Goal: Task Accomplishment & Management: Use online tool/utility

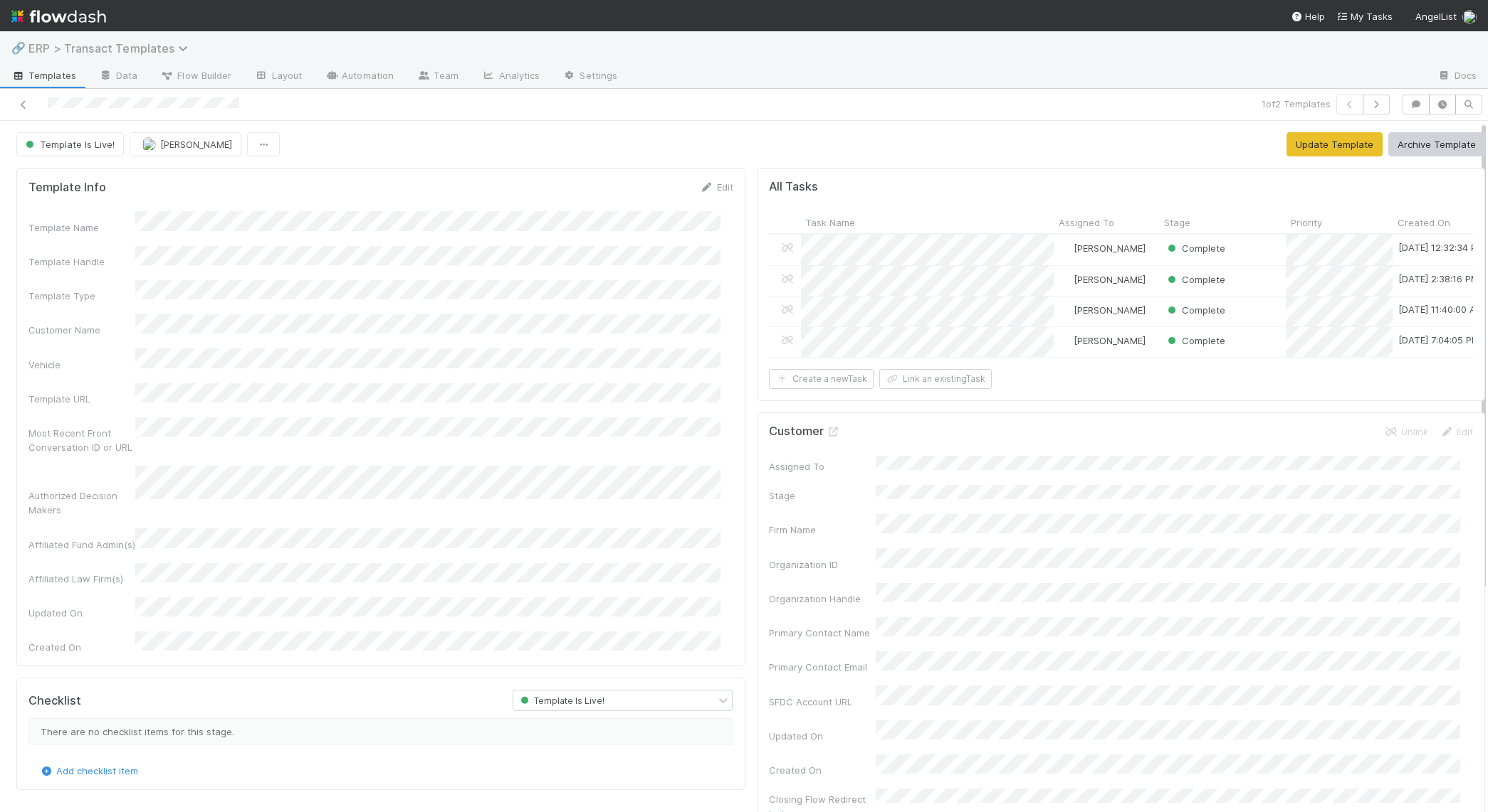
click at [88, 43] on span "ERP > Transact Templates" at bounding box center [111, 48] width 166 height 15
type input "y"
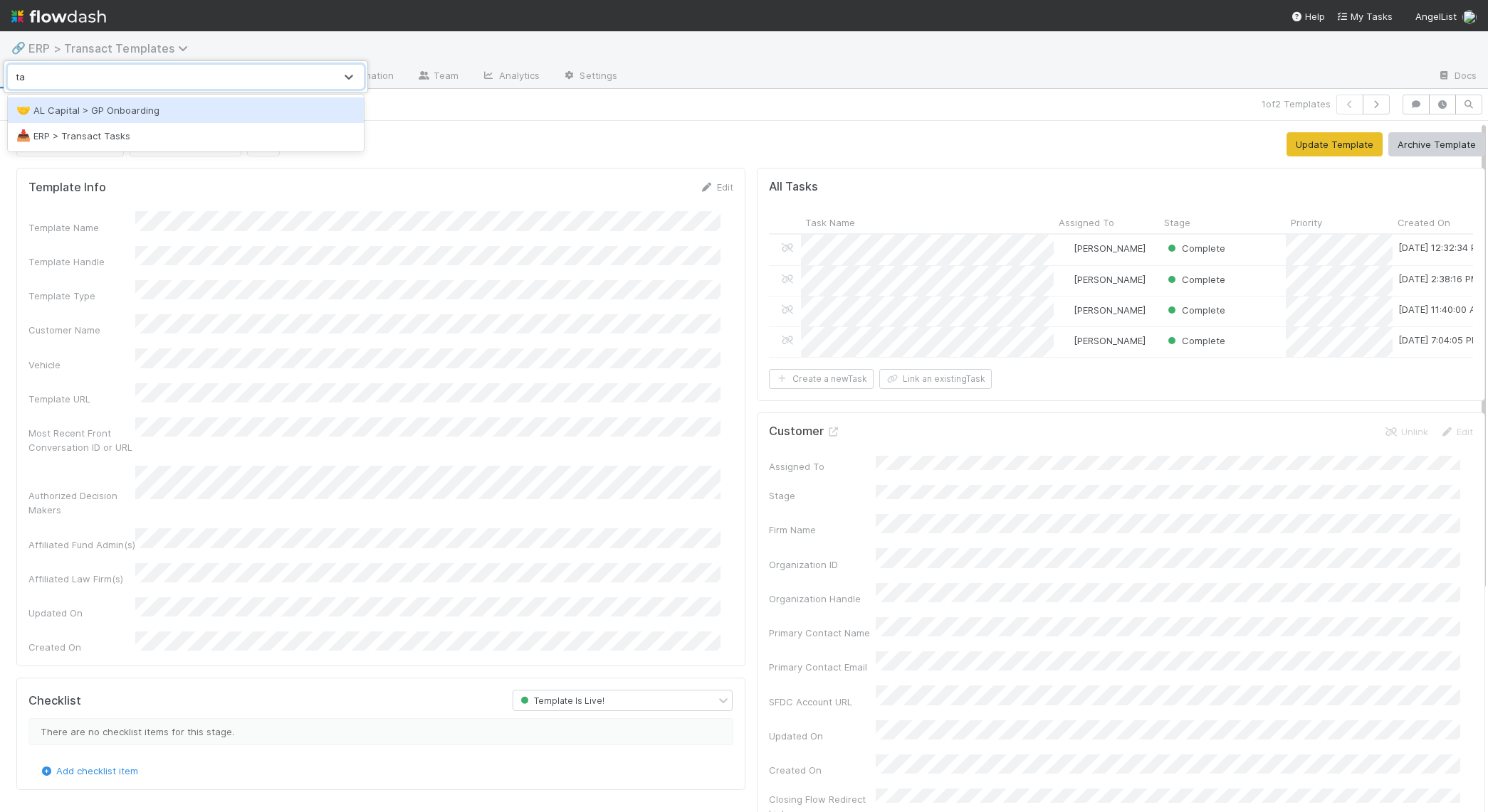
type input "tasks"
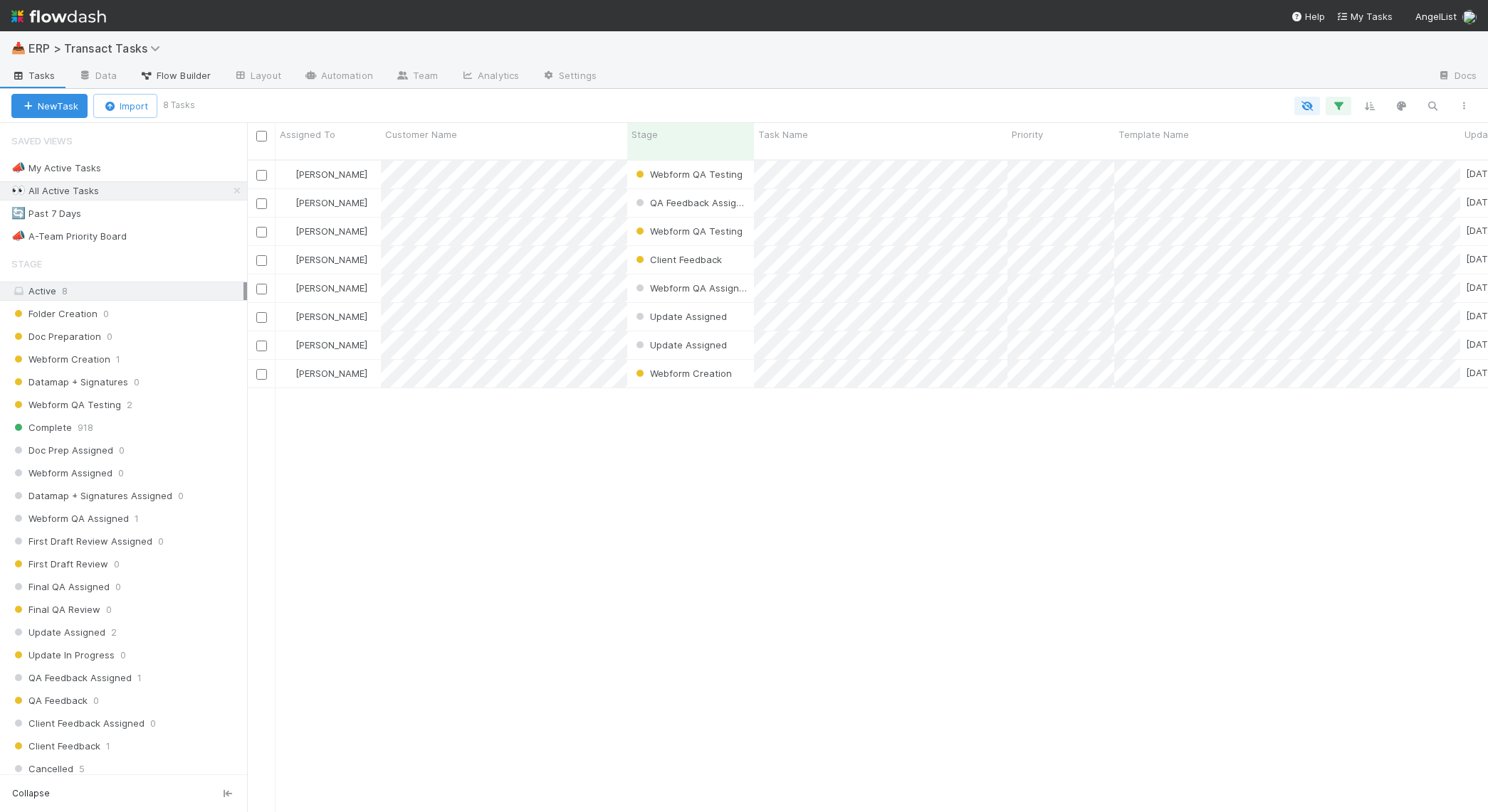
scroll to position [651, 1227]
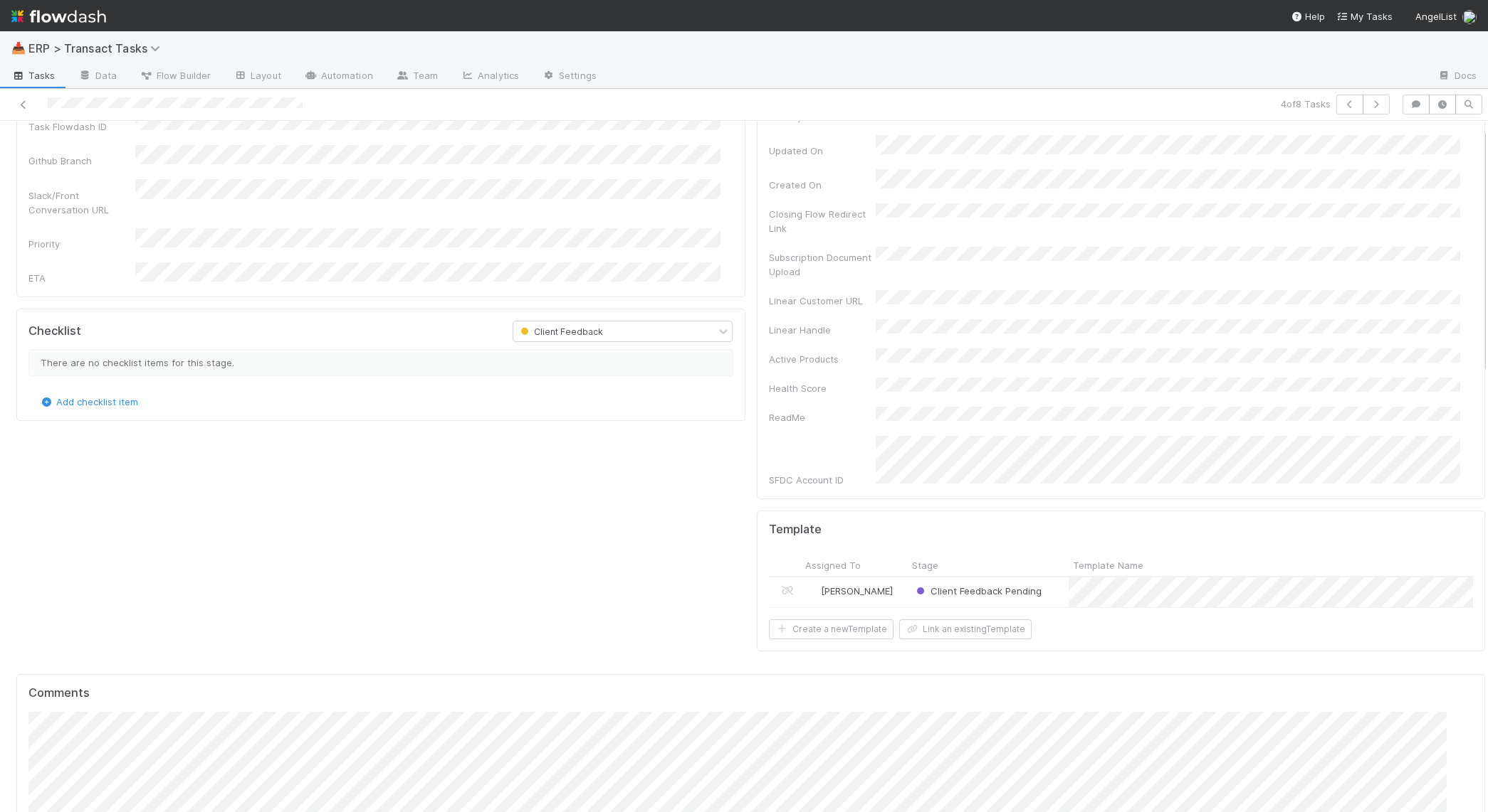
scroll to position [429, 0]
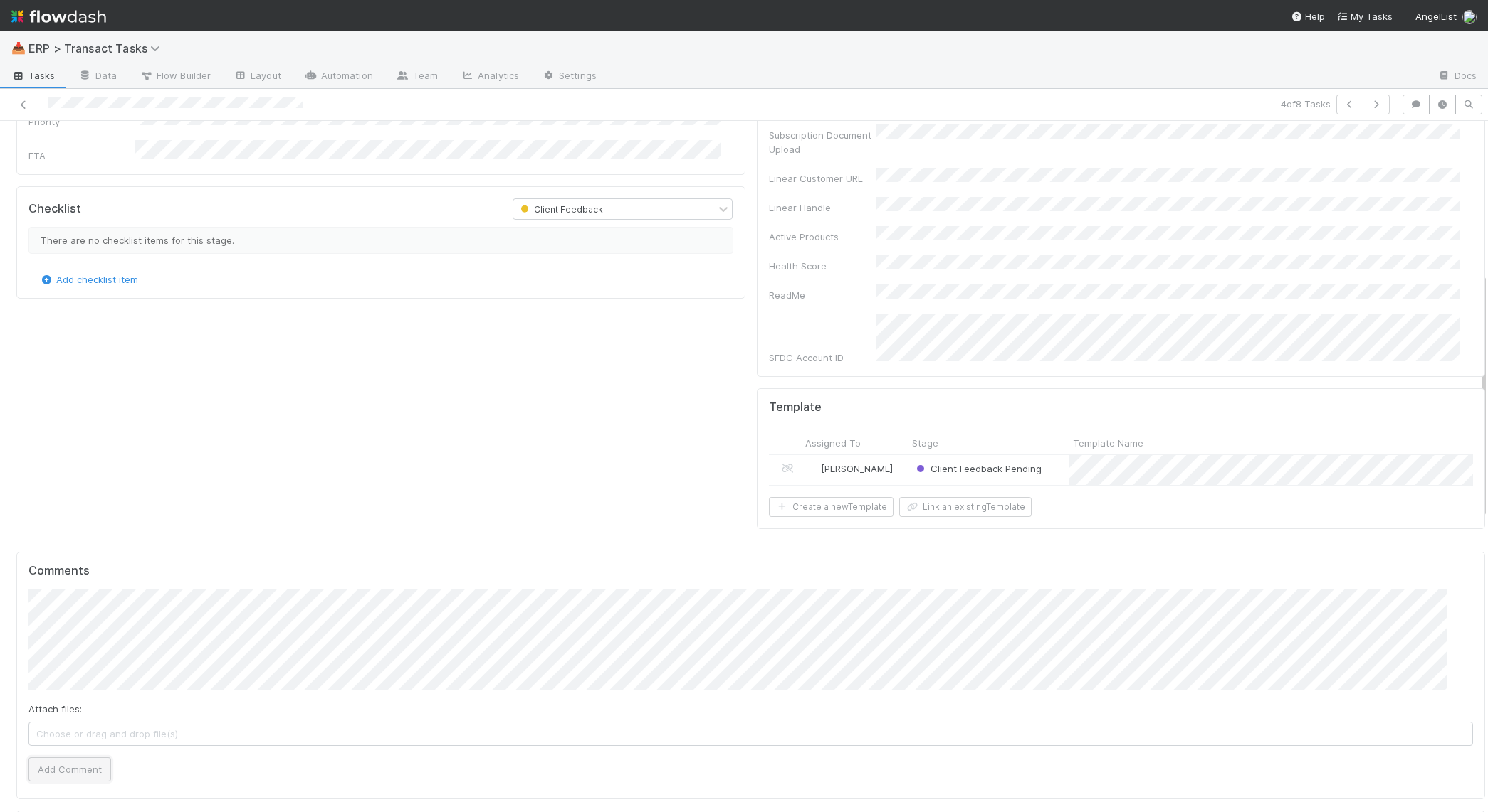
click at [65, 758] on button "Add Comment" at bounding box center [70, 770] width 83 height 24
click at [1041, 456] on div "Client Feedback Pending" at bounding box center [987, 470] width 161 height 30
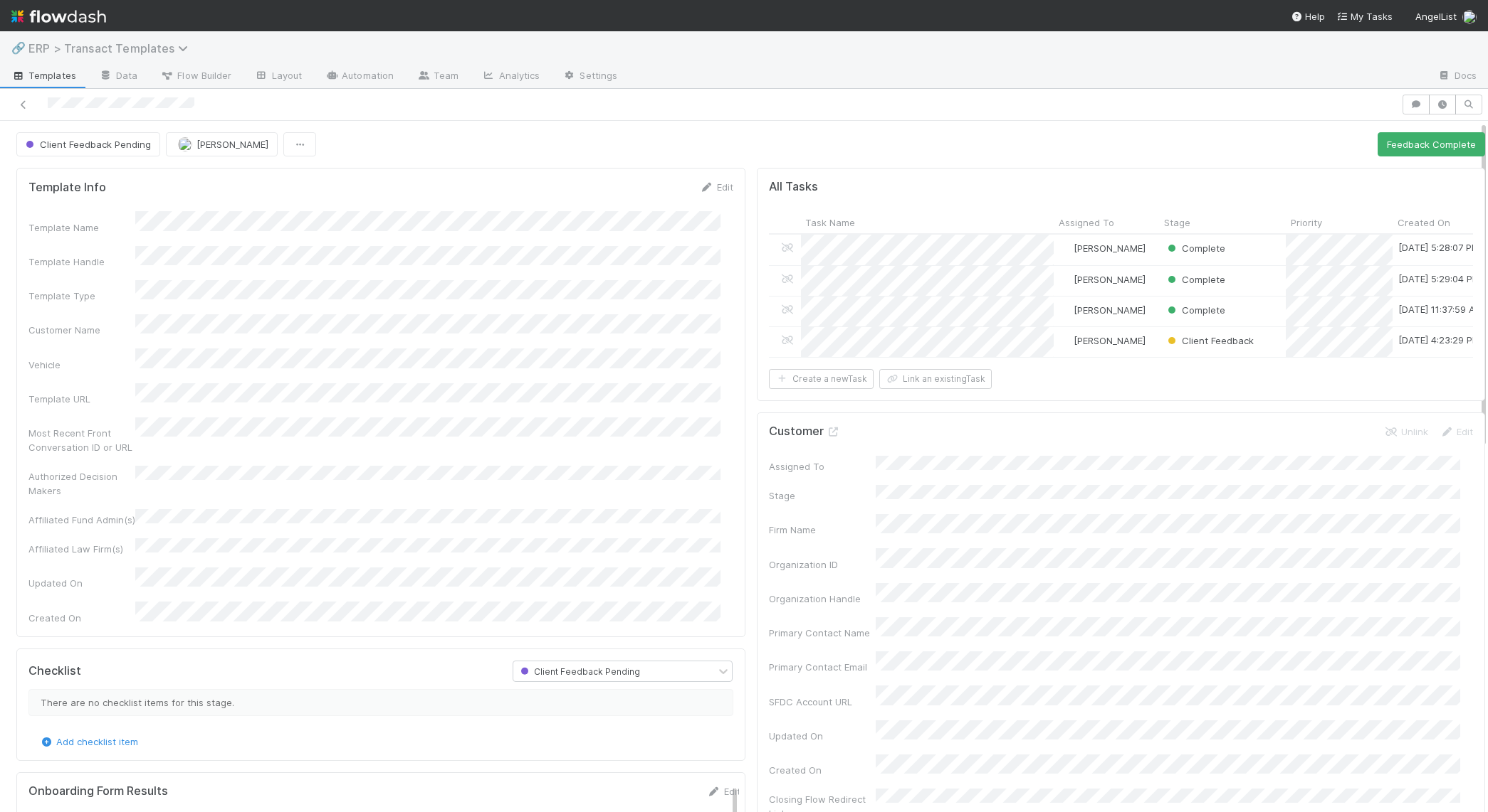
click at [101, 44] on span "ERP > Transact Templates" at bounding box center [111, 48] width 166 height 15
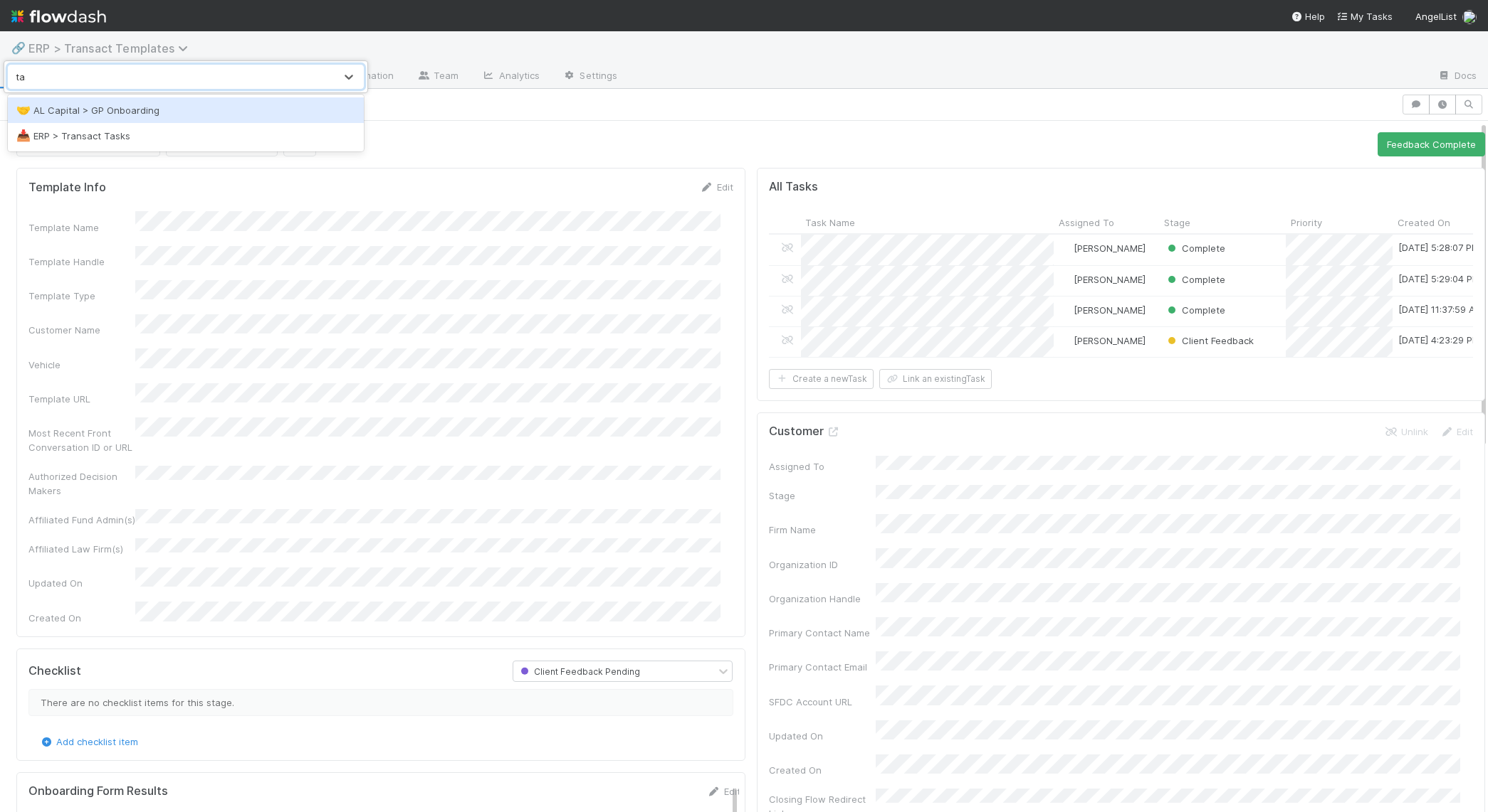
type input "tasks"
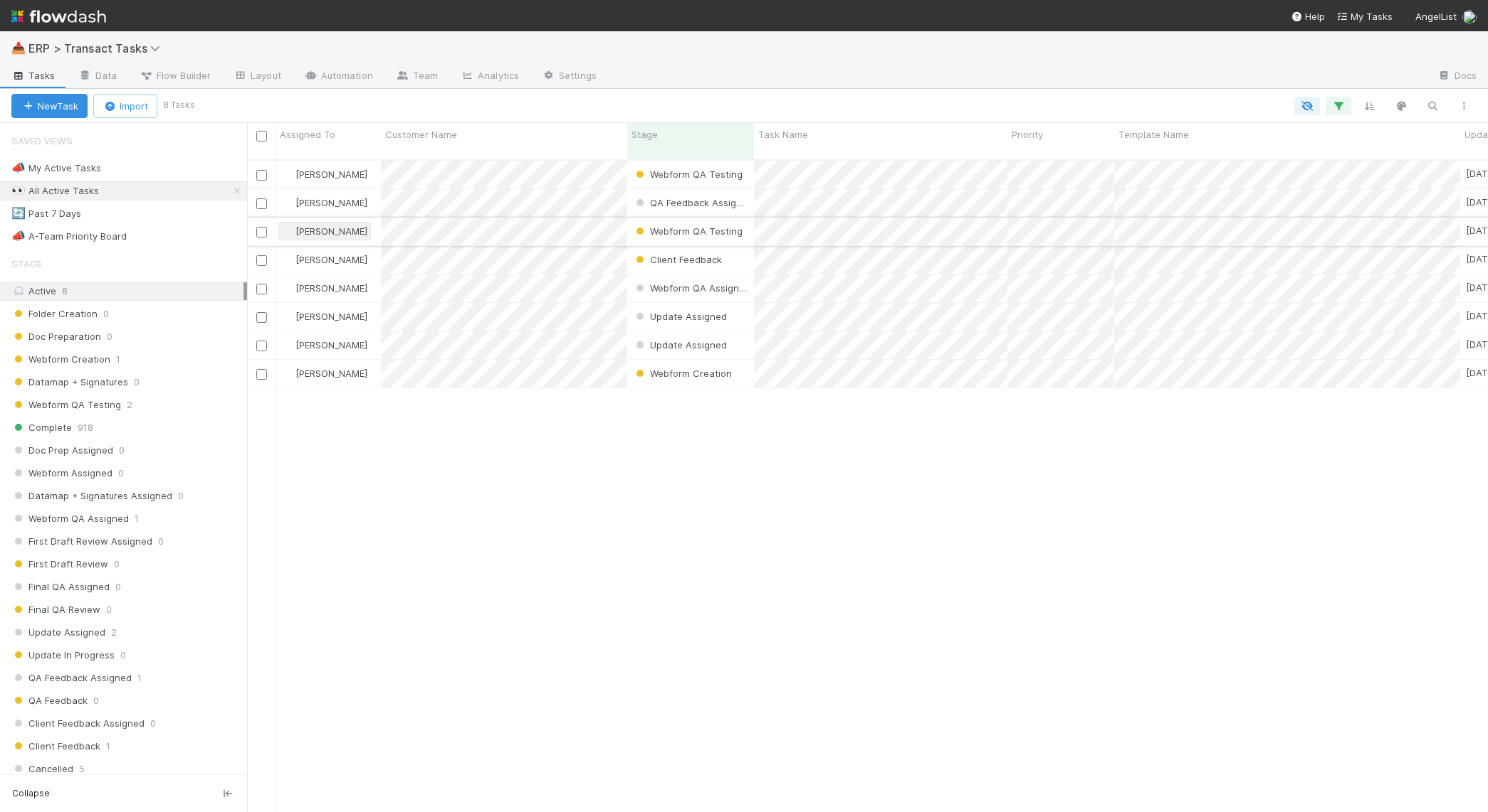
scroll to position [651, 1227]
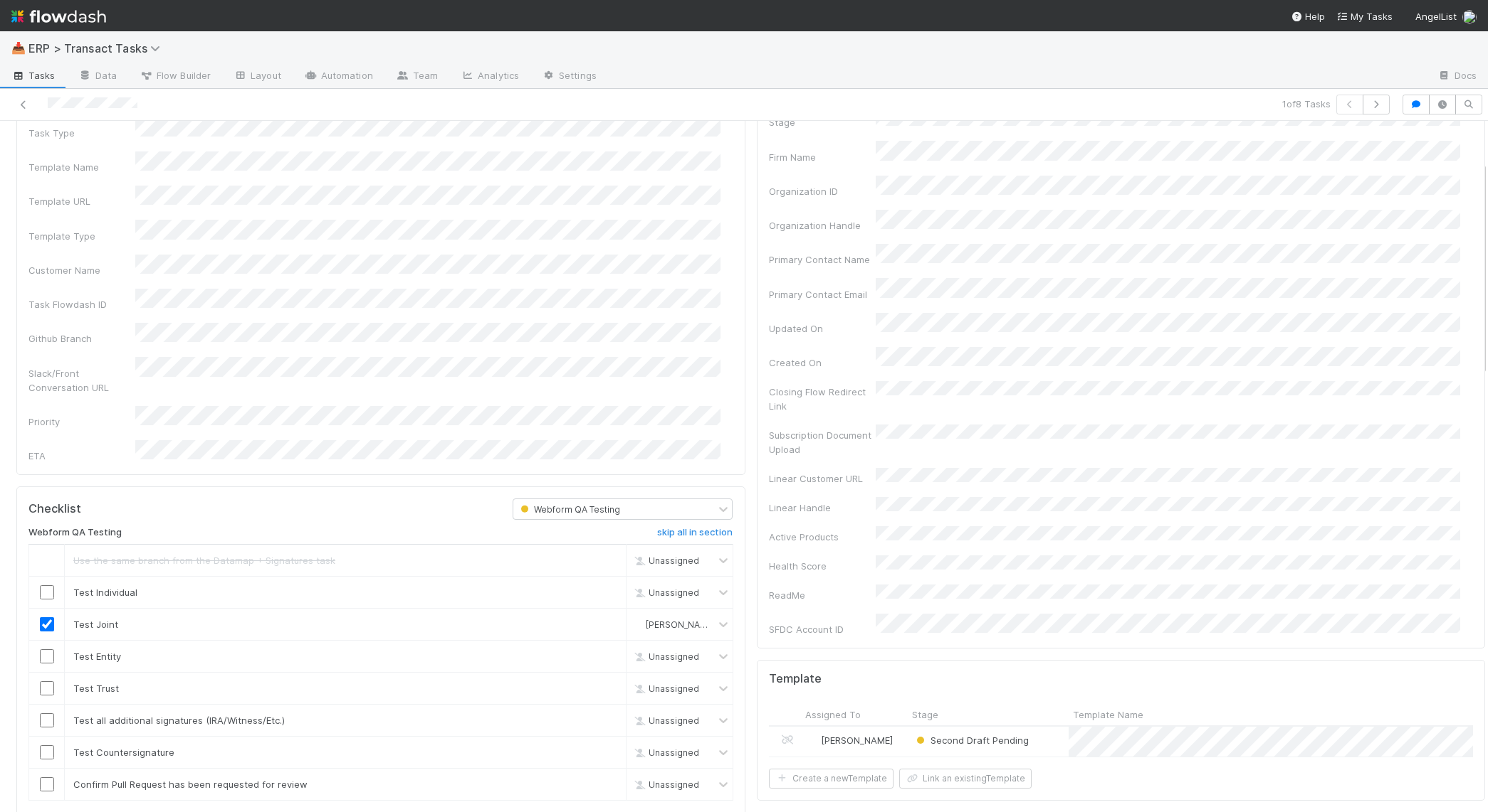
scroll to position [129, 0]
click at [18, 76] on icon at bounding box center [18, 76] width 15 height 9
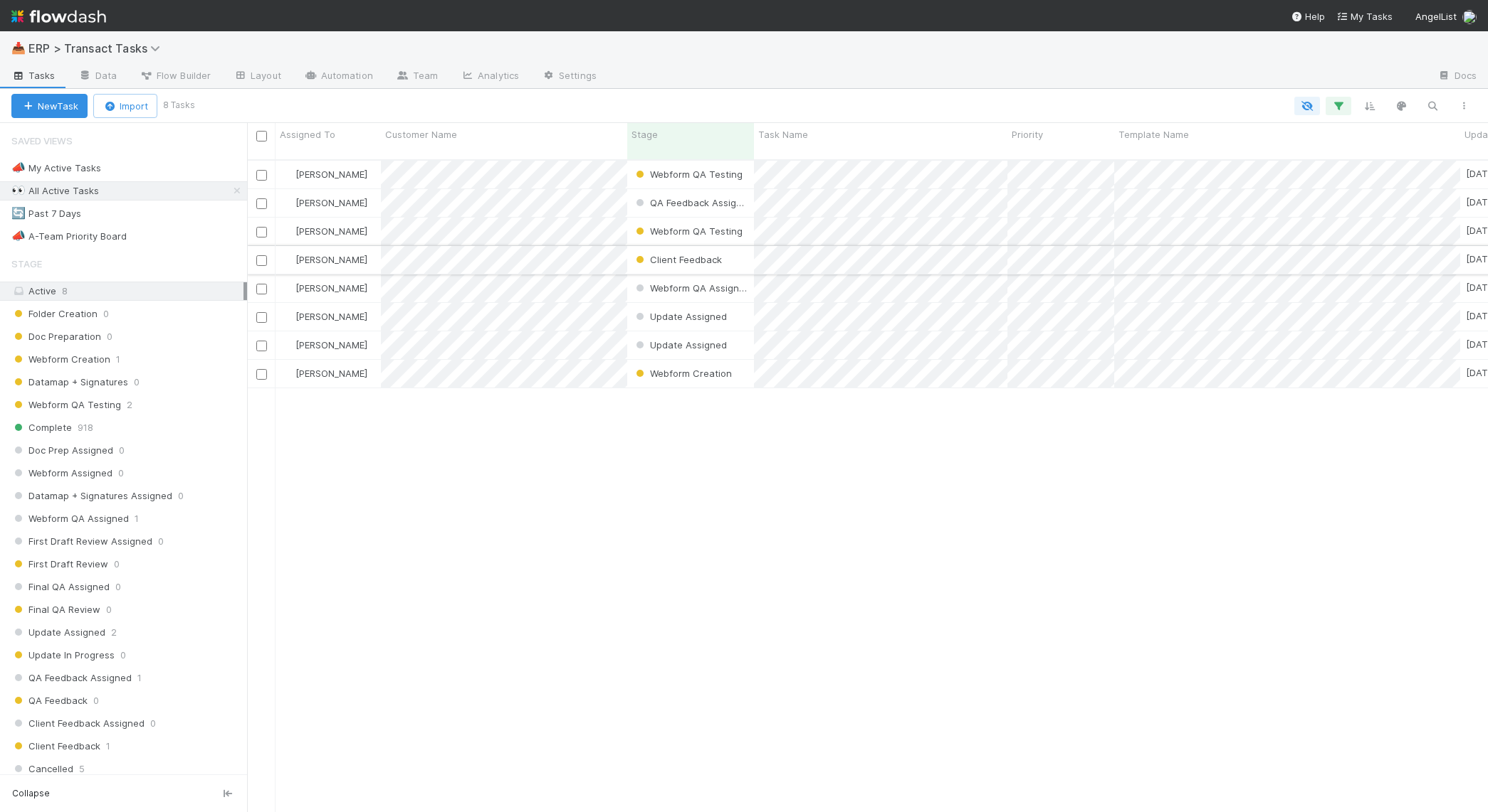
scroll to position [651, 1227]
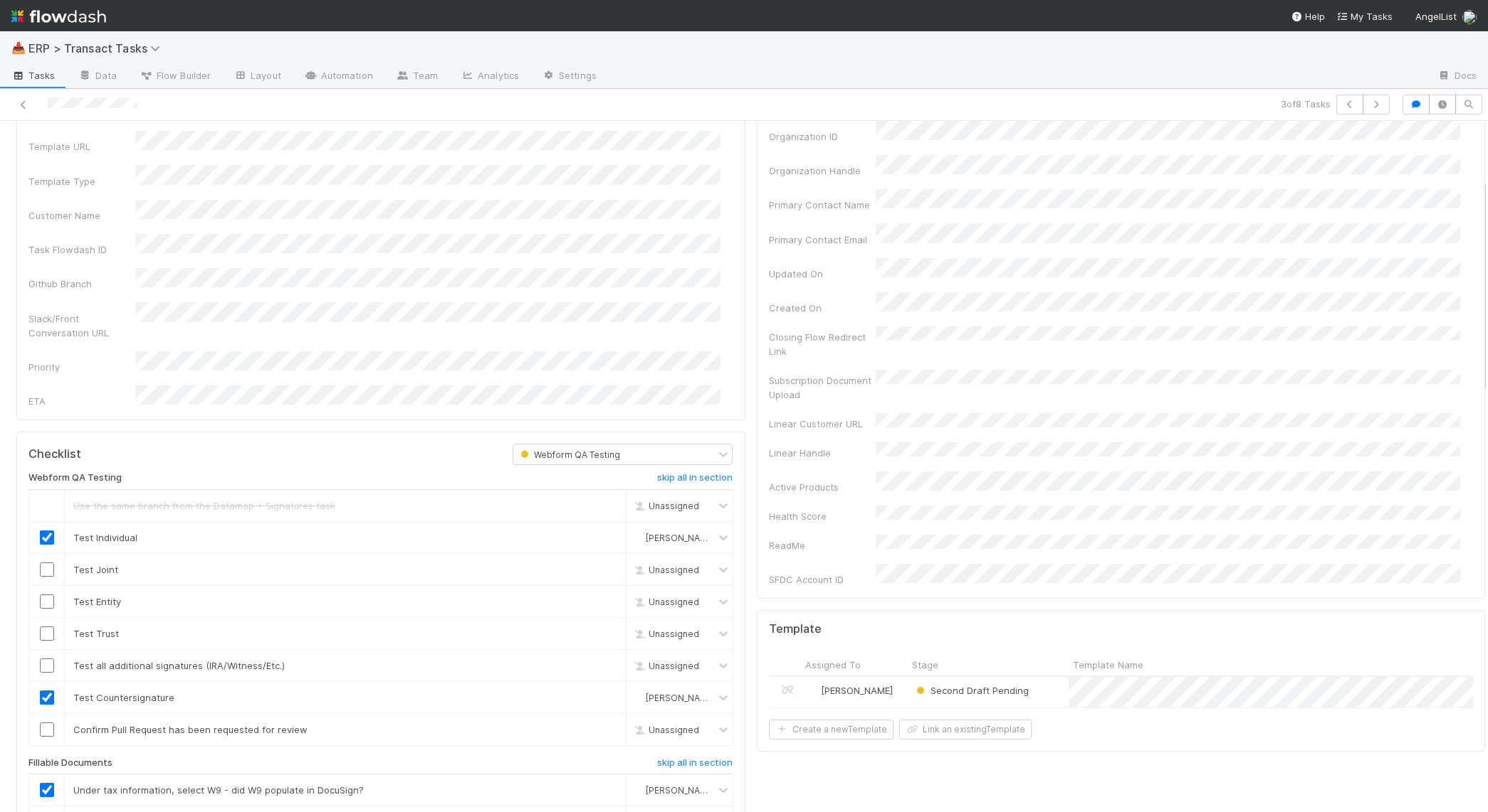
scroll to position [189, 0]
